Goal: Task Accomplishment & Management: Use online tool/utility

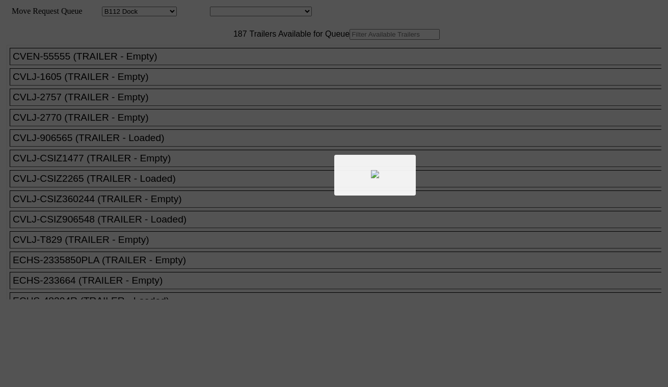
select select "121"
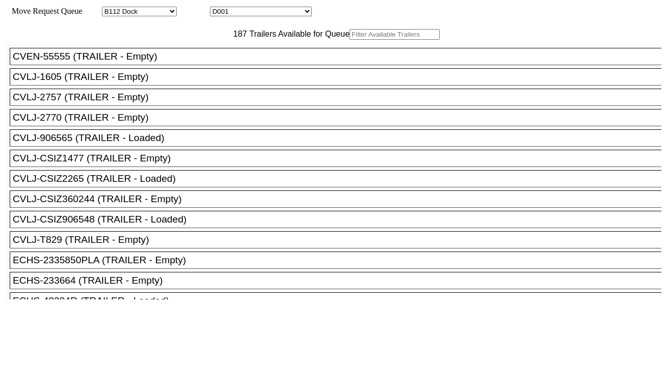
click at [296, 13] on select "D001 D002 D003 D004 D005 D006 D007 D008 D009 D010 D011 D012 D013 D014 D015 D016…" at bounding box center [261, 12] width 102 height 10
click at [249, 7] on div "Move Request Queue Area Started Torrance Lost Torrance Appt Torrance Bobtail B1…" at bounding box center [334, 12] width 655 height 10
click at [249, 10] on select "D001 D002 D003 D004 D005 D006 D007 D008 D009 D010 D011 D012 D013 D014 D015 D016…" at bounding box center [261, 12] width 102 height 10
select select "3253"
click at [219, 8] on select "D001 D002 D003 D004 D005 D006 D007 D008 D009 D010 D011 D012 D013 D014 D015 D016…" at bounding box center [261, 12] width 102 height 10
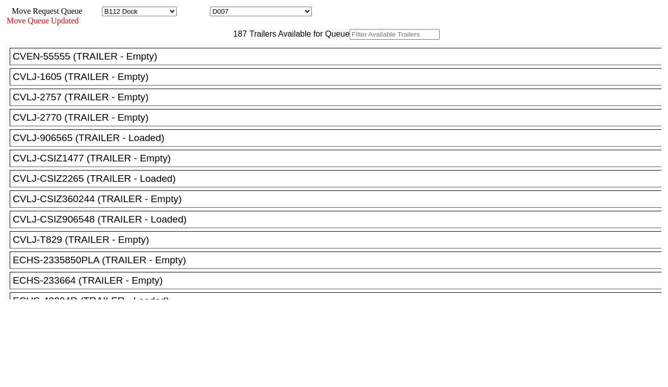
click at [350, 40] on input "text" at bounding box center [395, 34] width 90 height 11
paste input "SEKU5653233"
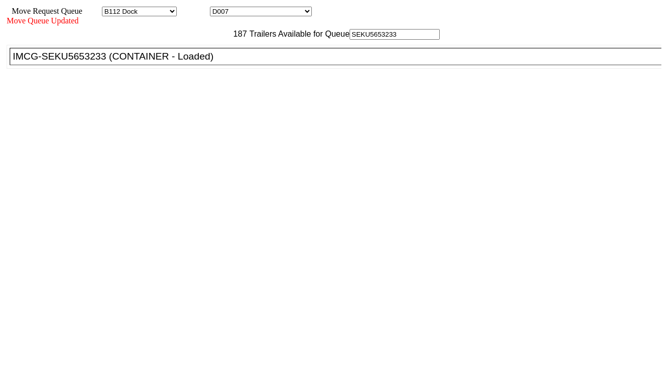
type input "SEKU5653233"
click at [214, 62] on div "IMCG-SEKU5653233 (CONTAINER - Loaded)" at bounding box center [340, 56] width 655 height 11
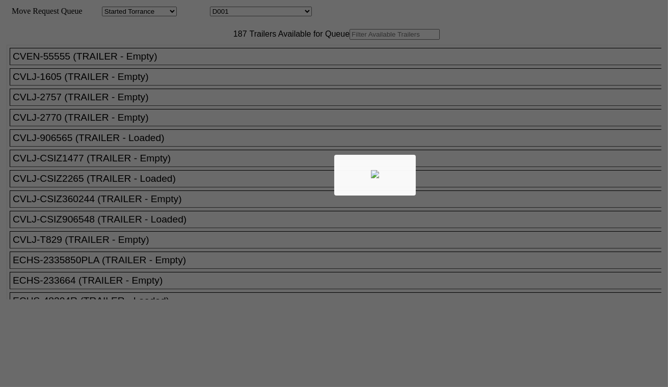
click at [252, 14] on div at bounding box center [334, 193] width 668 height 387
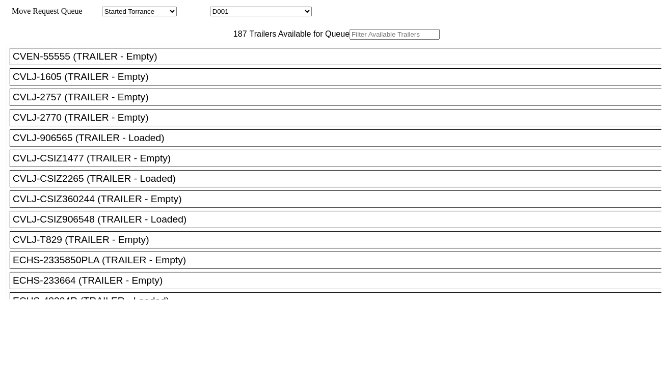
click at [253, 13] on select "D001 D002 D003 D004 D005 D006 D007 D008 D009 D010 D011 D012 D013 D014 D015 D016…" at bounding box center [261, 12] width 102 height 10
select select "3259"
click at [219, 8] on select "D001 D002 D003 D004 D005 D006 D007 D008 D009 D010 D011 D012 D013 D014 D015 D016…" at bounding box center [261, 12] width 102 height 10
click at [350, 40] on input "text" at bounding box center [395, 34] width 90 height 11
paste input "HAMU4647047"
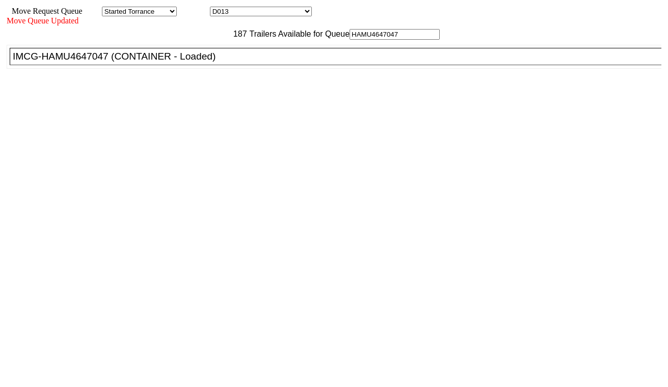
type input "HAMU4647047"
click at [218, 62] on div "IMCG-HAMU4647047 (CONTAINER - Loaded)" at bounding box center [340, 56] width 655 height 11
